Goal: Task Accomplishment & Management: Manage account settings

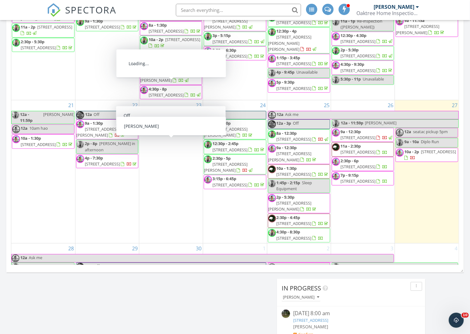
scroll to position [304, 0]
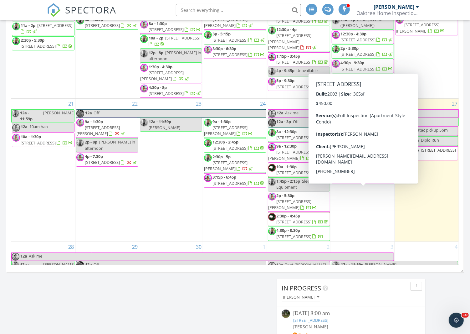
click at [358, 182] on span "[STREET_ADDRESS]" at bounding box center [358, 180] width 35 height 6
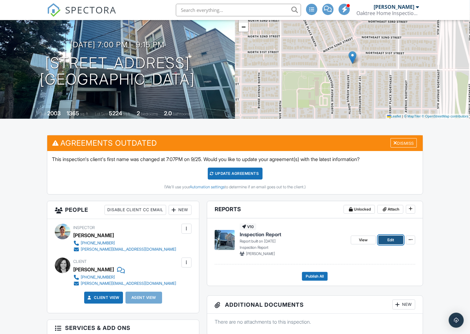
click at [394, 239] on span "Edit" at bounding box center [391, 240] width 7 height 6
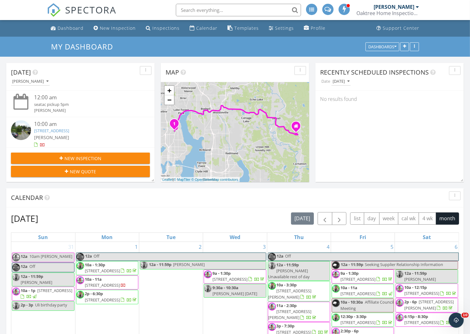
click at [69, 131] on link "12015 25th Ave NE, Seattle, WA 98125" at bounding box center [51, 131] width 35 height 6
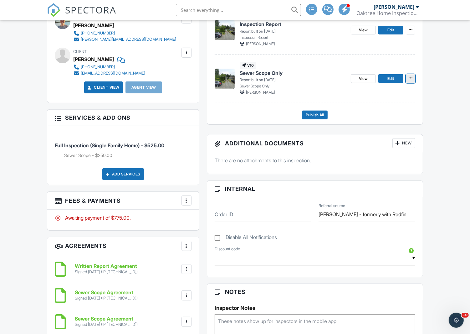
click at [413, 81] on button at bounding box center [410, 78] width 9 height 9
click at [375, 136] on input "Delete Report" at bounding box center [379, 139] width 64 height 14
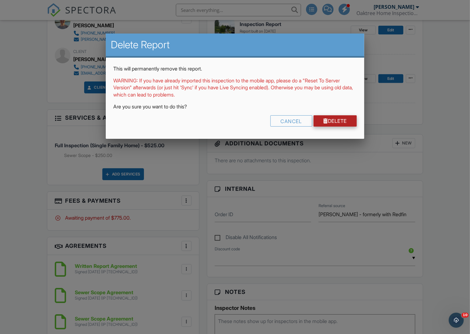
click at [347, 117] on link "Delete" at bounding box center [336, 120] width 44 height 11
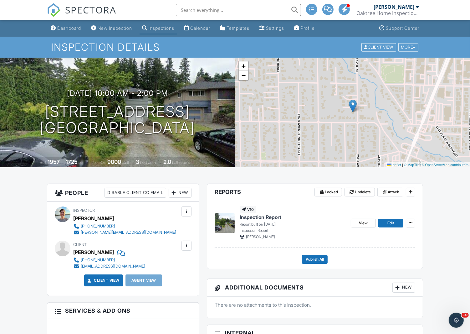
click at [213, 14] on input "text" at bounding box center [238, 10] width 125 height 13
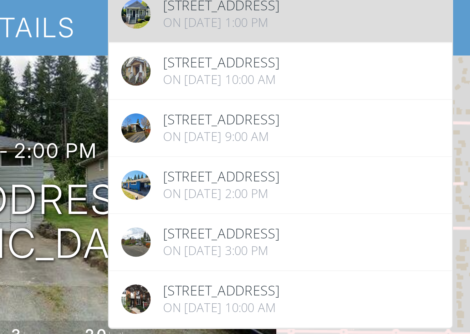
type input "wright"
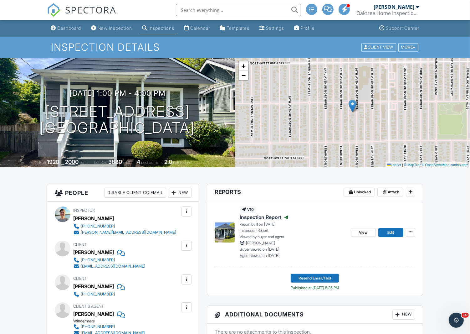
click at [239, 12] on input "text" at bounding box center [238, 10] width 125 height 13
type input "alexander wright"
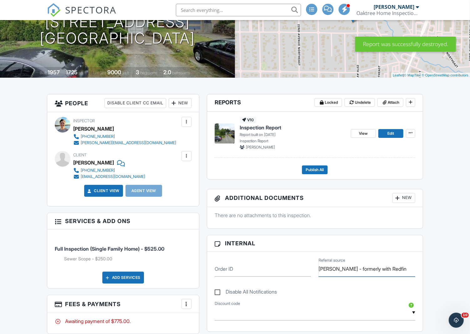
drag, startPoint x: 360, startPoint y: 267, endPoint x: 281, endPoint y: 268, distance: 78.3
click at [281, 268] on div "Order ID Referral source Alexander Wright - formerly with Redfin" at bounding box center [315, 266] width 208 height 20
click at [258, 13] on input "text" at bounding box center [238, 10] width 125 height 13
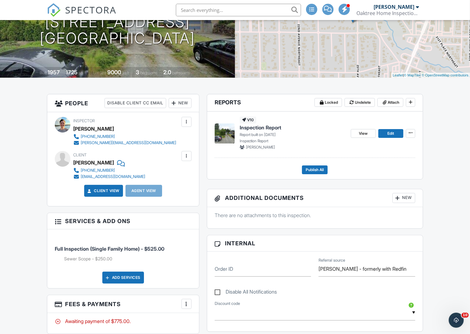
paste input "Alexander Wright"
type input "Alexander Wright"
click at [75, 14] on span "SPECTORA" at bounding box center [90, 9] width 51 height 13
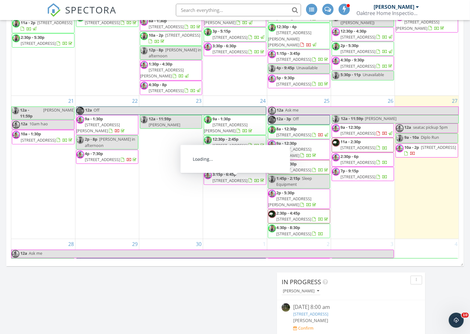
scroll to position [301, 0]
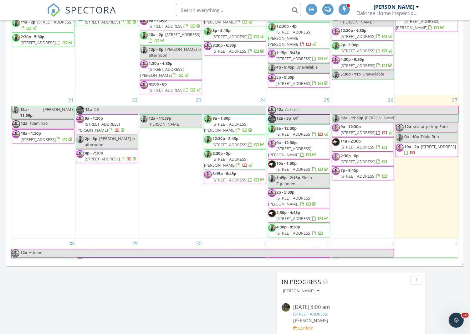
click at [68, 7] on span "SPECTORA" at bounding box center [90, 9] width 51 height 13
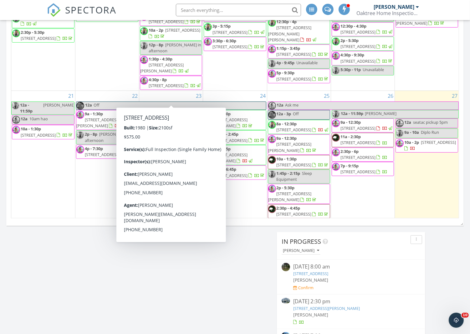
scroll to position [270, 0]
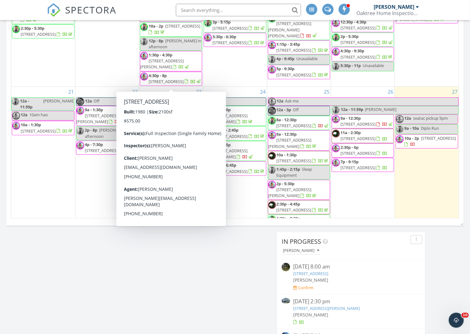
click at [211, 293] on div "[DATE] [PERSON_NAME] 12:00 am seatac pickup 5pm [PERSON_NAME] 10:00 am [STREET_…" at bounding box center [235, 103] width 470 height 632
